Goal: Information Seeking & Learning: Find specific fact

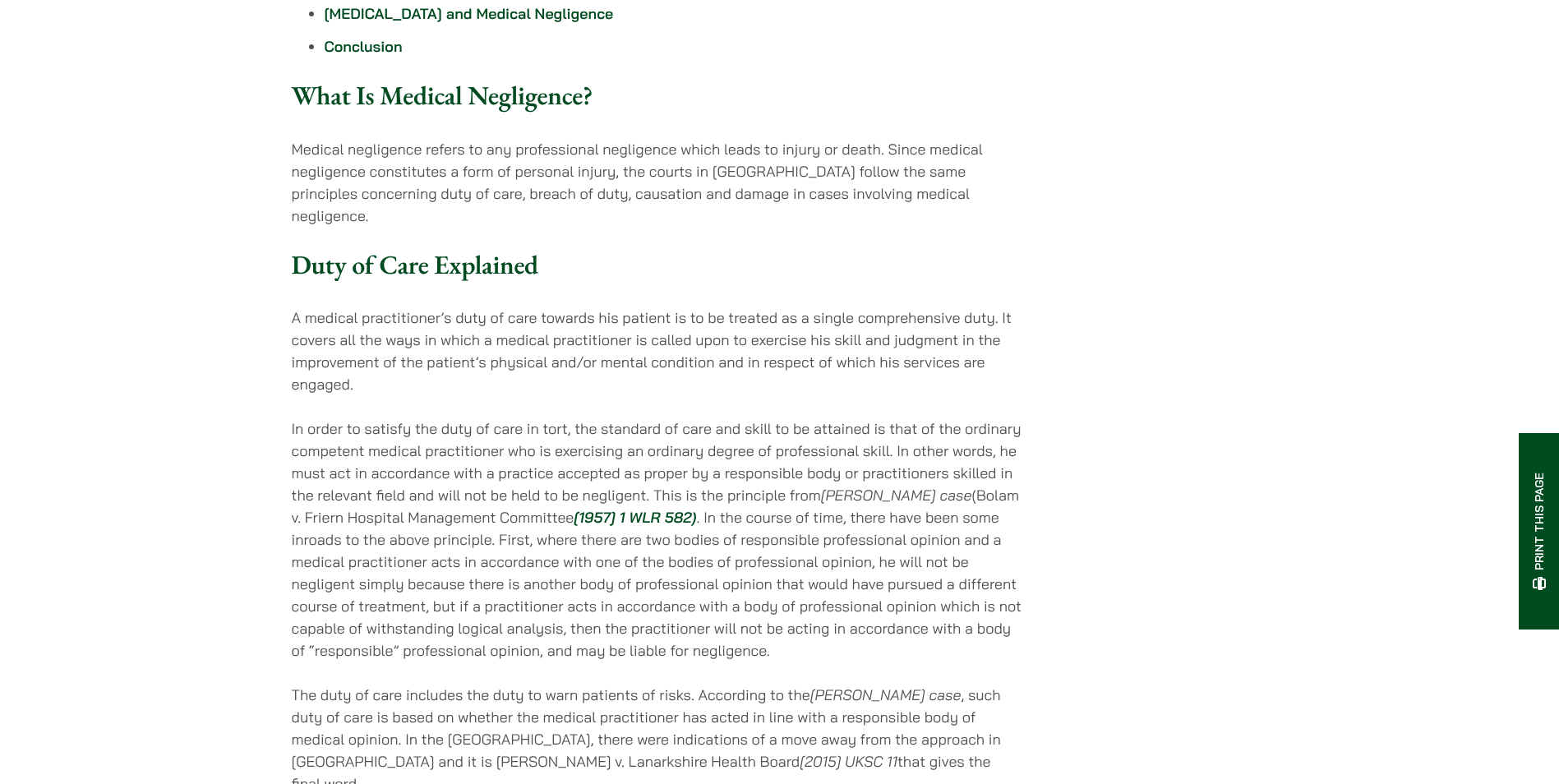
scroll to position [1150, 0]
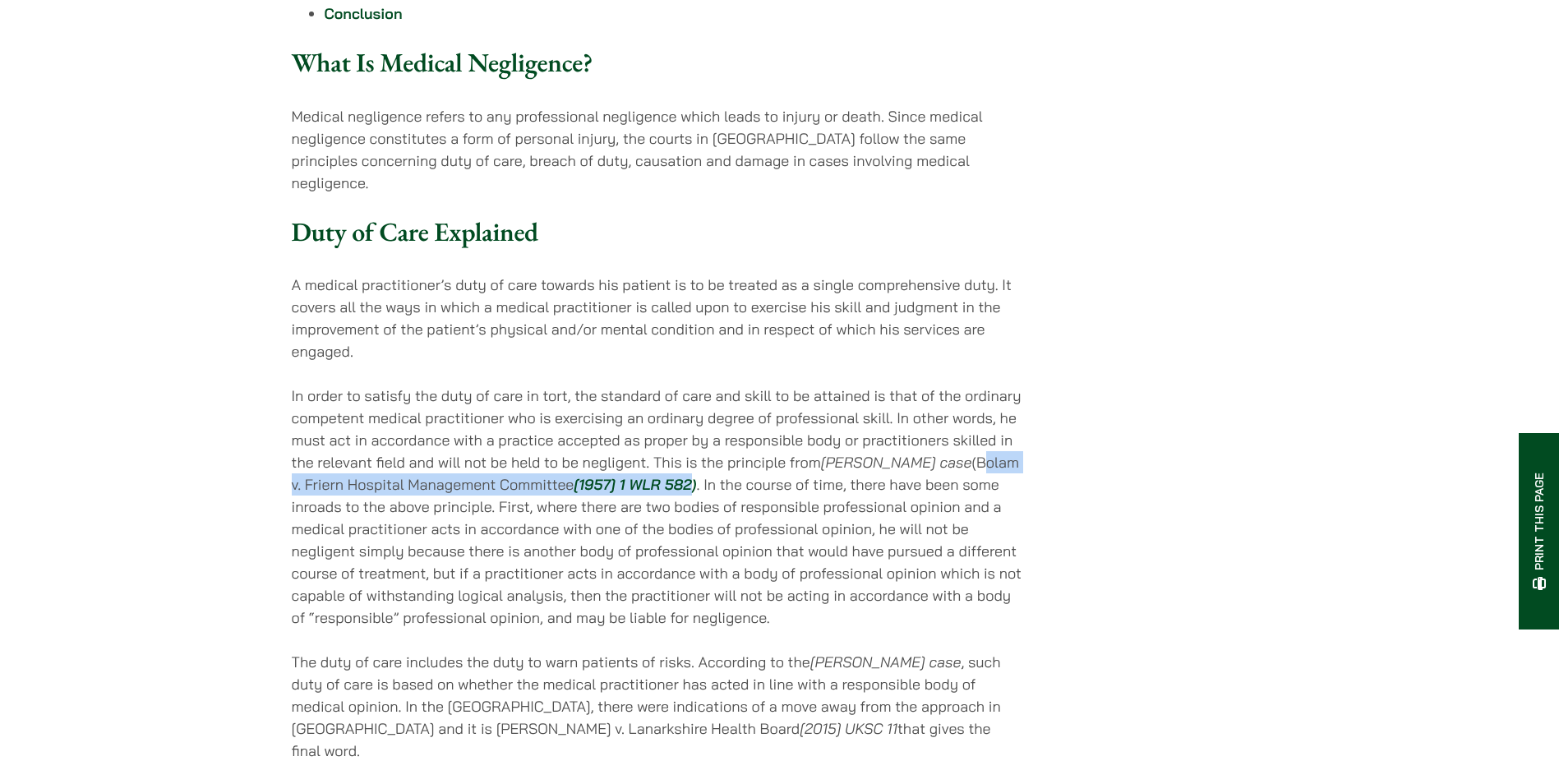
drag, startPoint x: 926, startPoint y: 395, endPoint x: 636, endPoint y: 426, distance: 291.7
click at [636, 426] on p "In order to satisfy the duty of care in tort, the standard of care and skill to…" at bounding box center [658, 506] width 732 height 244
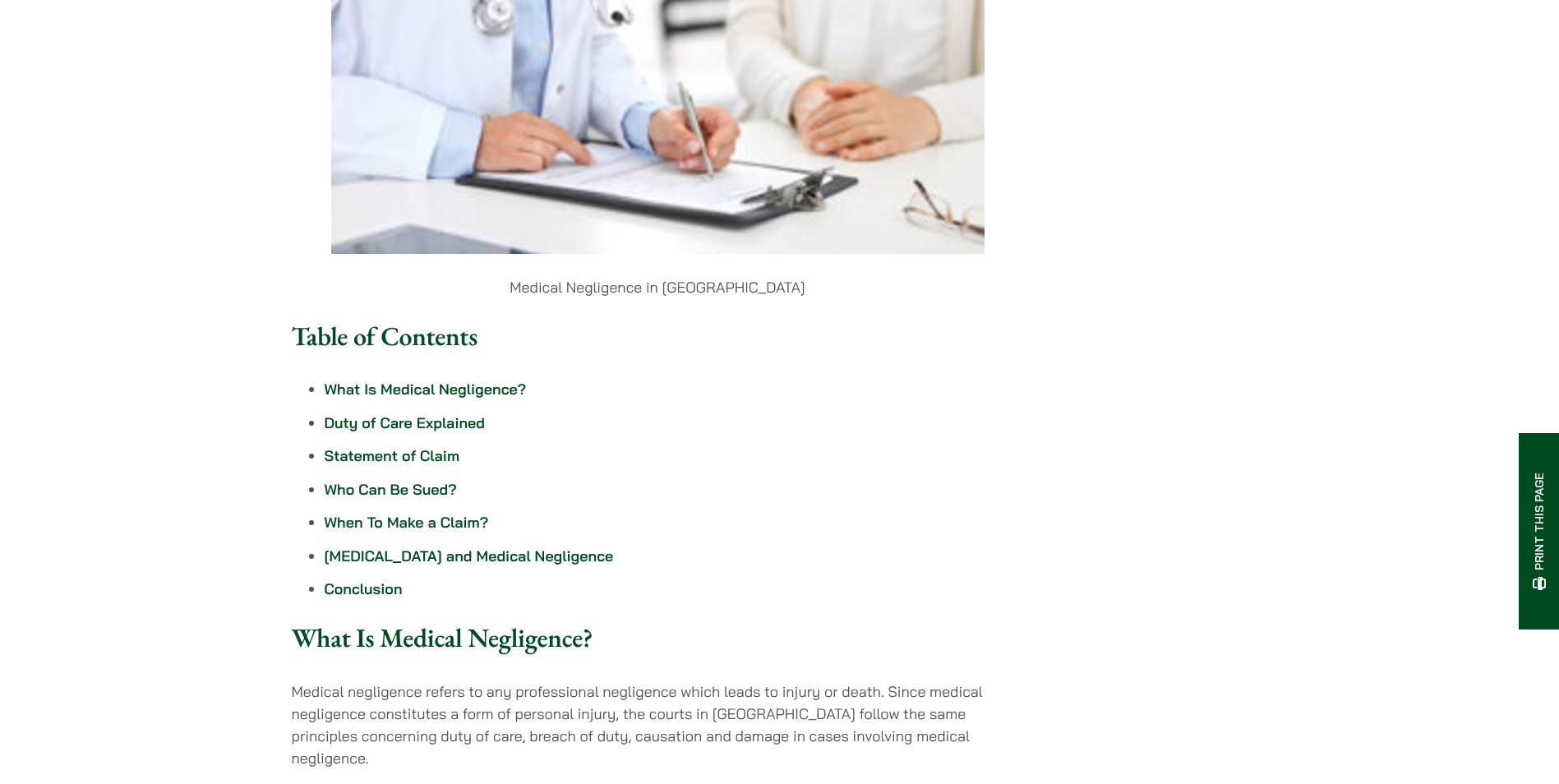
scroll to position [1068, 0]
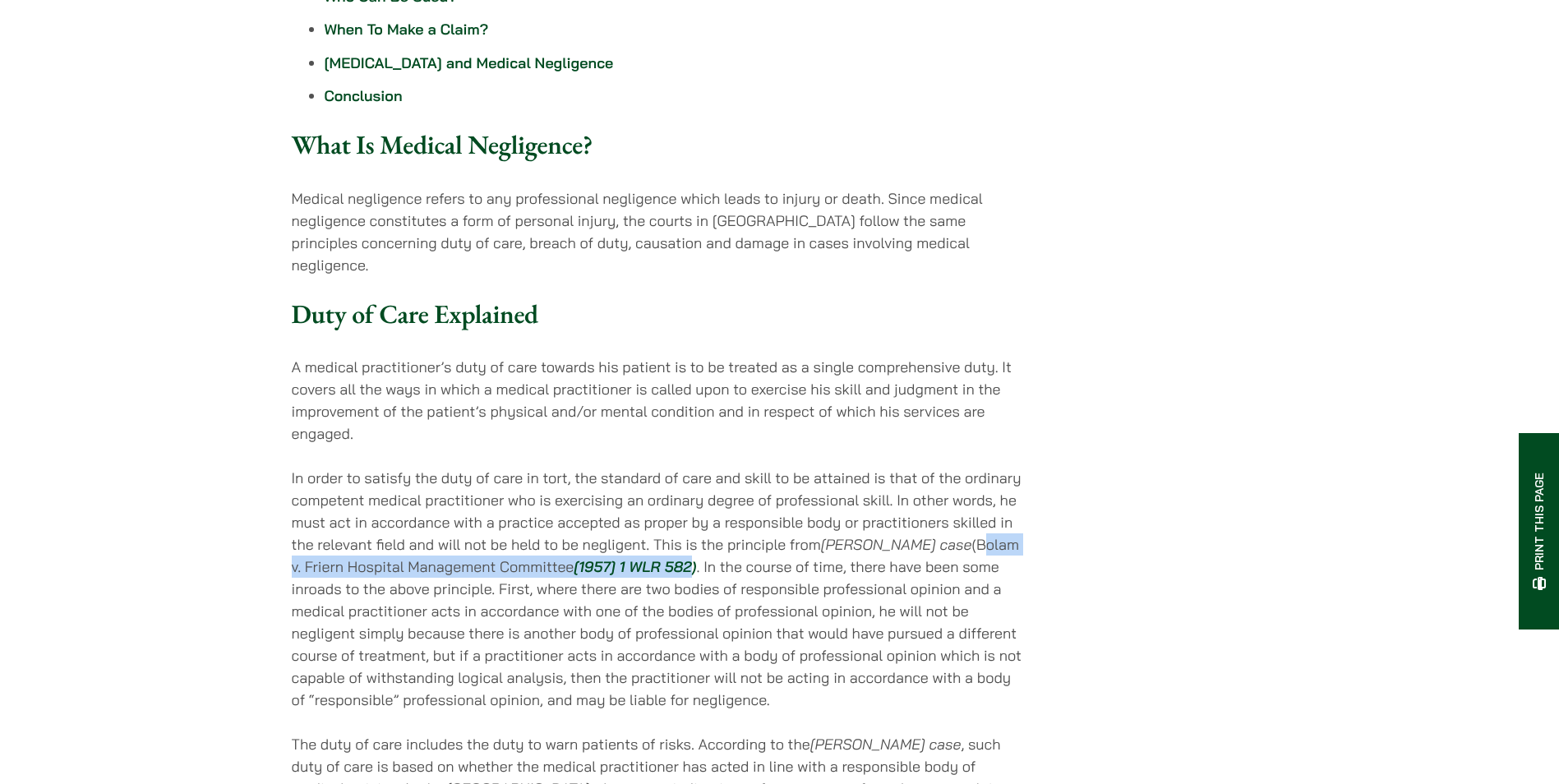
drag, startPoint x: 924, startPoint y: 475, endPoint x: 645, endPoint y: 502, distance: 280.3
click at [645, 502] on p "In order to satisfy the duty of care in tort, the standard of care and skill to…" at bounding box center [658, 589] width 732 height 244
copy p "Bolam v. Friern Hospital Management Committee [1957] 1 WLR 582)"
